Goal: Transaction & Acquisition: Purchase product/service

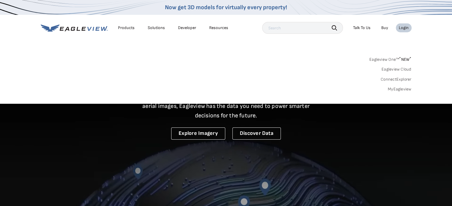
click at [402, 90] on link "MyEagleview" at bounding box center [400, 89] width 24 height 5
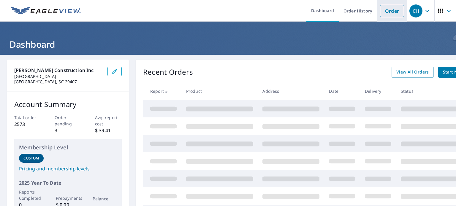
click at [387, 13] on link "Order" at bounding box center [392, 11] width 24 height 12
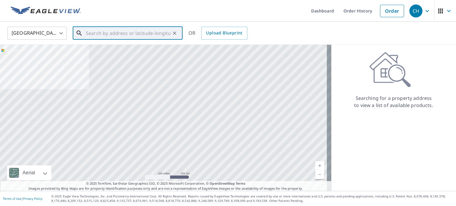
click at [101, 34] on input "text" at bounding box center [128, 33] width 85 height 17
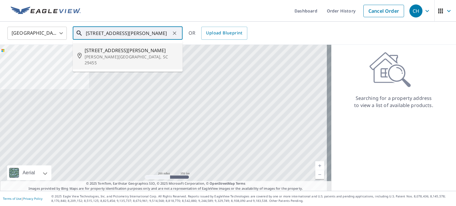
click at [101, 50] on span "[STREET_ADDRESS][PERSON_NAME]" at bounding box center [131, 50] width 93 height 7
type input "[STREET_ADDRESS][PERSON_NAME][PERSON_NAME]"
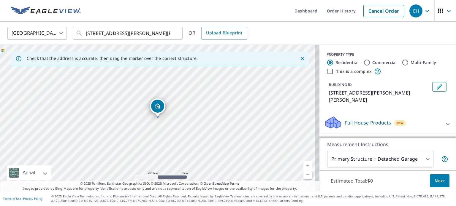
click at [304, 165] on link "Current Level 17, Zoom In" at bounding box center [308, 166] width 9 height 9
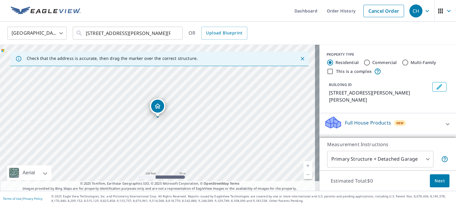
click at [304, 165] on link "Current Level 18, Zoom In" at bounding box center [308, 166] width 9 height 9
click at [304, 165] on link "Current Level 19, Zoom In" at bounding box center [308, 166] width 9 height 9
click at [304, 165] on link "Current Level 20, Zoom In Disabled" at bounding box center [308, 166] width 9 height 9
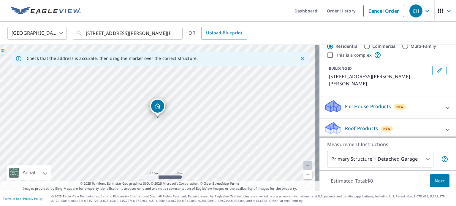
scroll to position [18, 0]
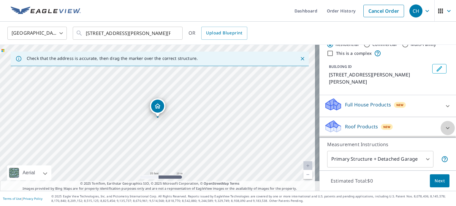
click at [444, 125] on icon at bounding box center [447, 128] width 7 height 7
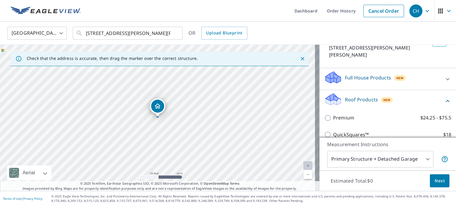
scroll to position [61, 0]
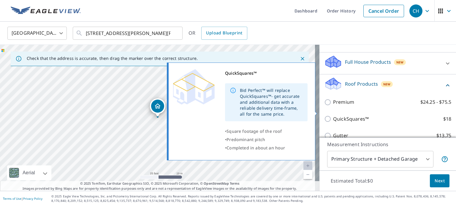
click at [324, 116] on input "QuickSquares™ $18" at bounding box center [328, 119] width 9 height 7
checkbox input "true"
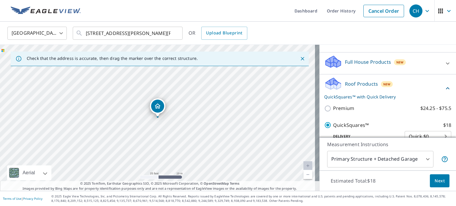
click at [435, 180] on span "Next" at bounding box center [440, 181] width 10 height 7
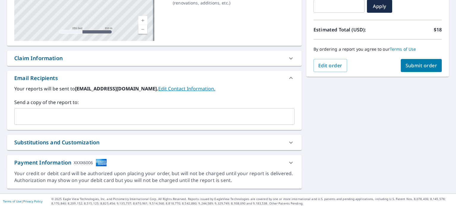
scroll to position [115, 0]
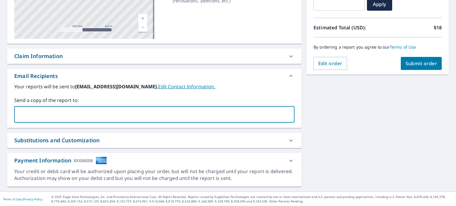
click at [27, 110] on input "text" at bounding box center [150, 114] width 266 height 11
type input "[EMAIL_ADDRESS][DOMAIN_NAME]"
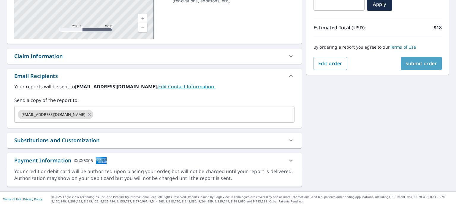
click at [418, 63] on span "Submit order" at bounding box center [422, 63] width 32 height 7
checkbox input "true"
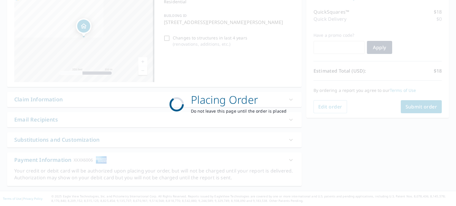
scroll to position [71, 0]
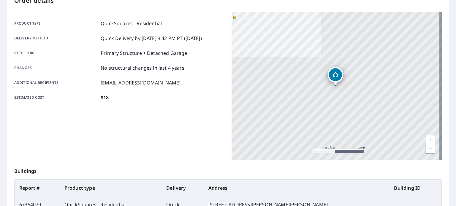
click at [426, 138] on link "Current Level 17, Zoom In" at bounding box center [430, 140] width 9 height 9
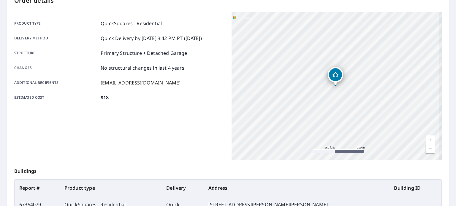
click at [426, 138] on link "Current Level 17, Zoom In" at bounding box center [430, 140] width 9 height 9
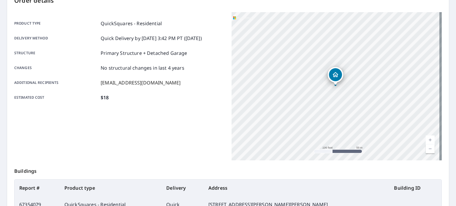
click at [426, 138] on link "Current Level 18, Zoom In" at bounding box center [430, 140] width 9 height 9
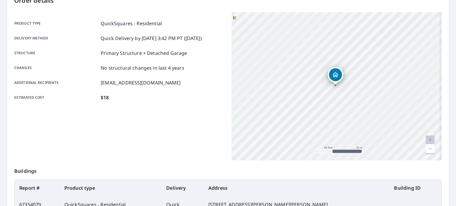
click at [426, 138] on link "Current Level 19, Zoom In Disabled" at bounding box center [430, 140] width 9 height 9
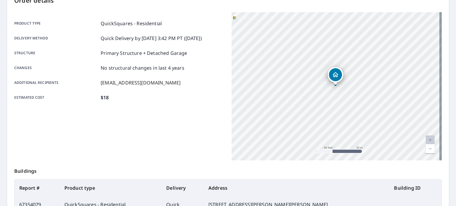
click at [426, 138] on link "Current Level 20, Zoom In Disabled" at bounding box center [430, 140] width 9 height 9
drag, startPoint x: 375, startPoint y: 104, endPoint x: 418, endPoint y: 122, distance: 47.1
click at [418, 122] on div "[STREET_ADDRESS][PERSON_NAME][PERSON_NAME]" at bounding box center [337, 86] width 210 height 149
